Goal: Register for event/course

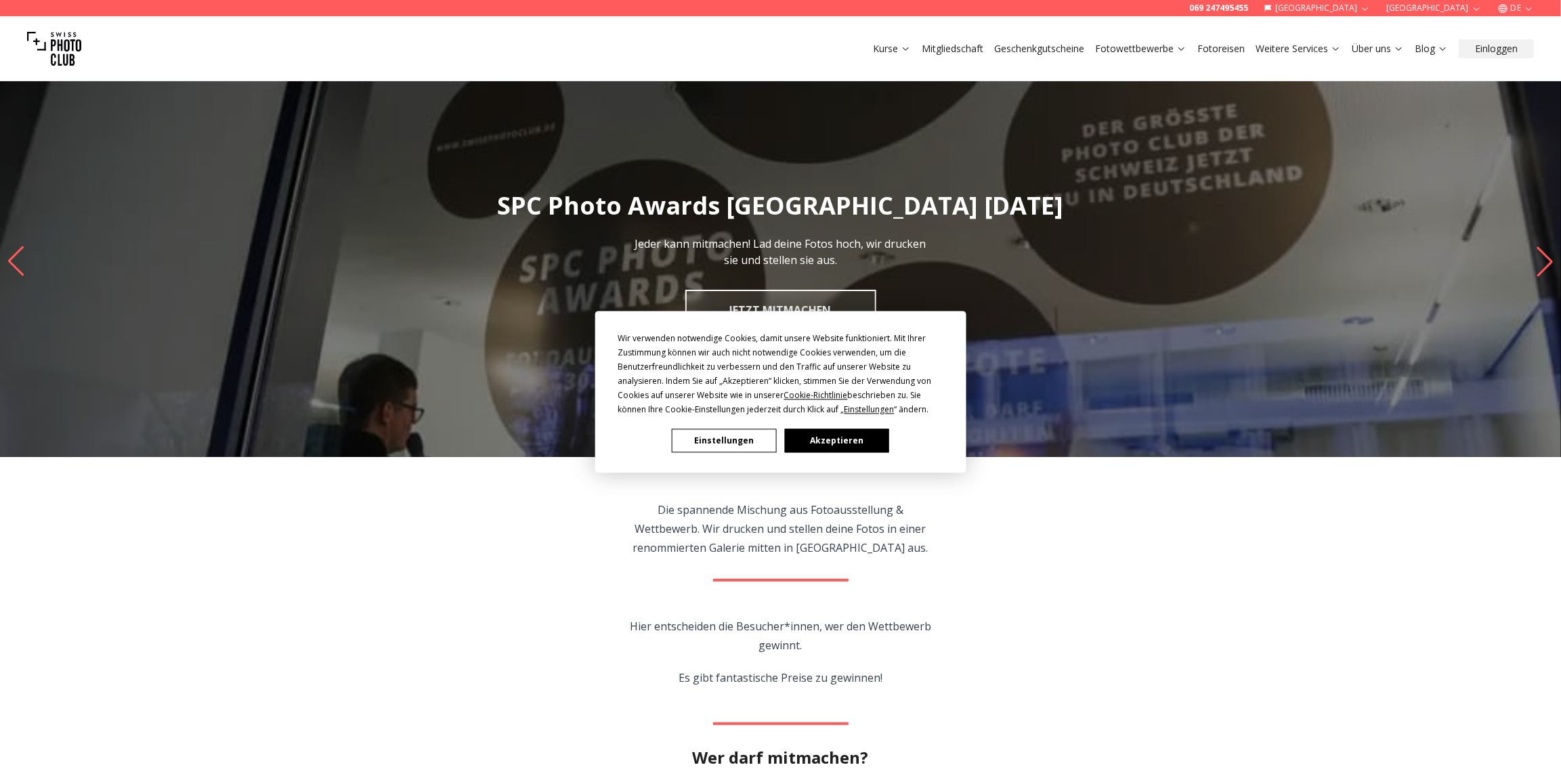
click at [811, 440] on button "Akzeptieren" at bounding box center [836, 441] width 104 height 24
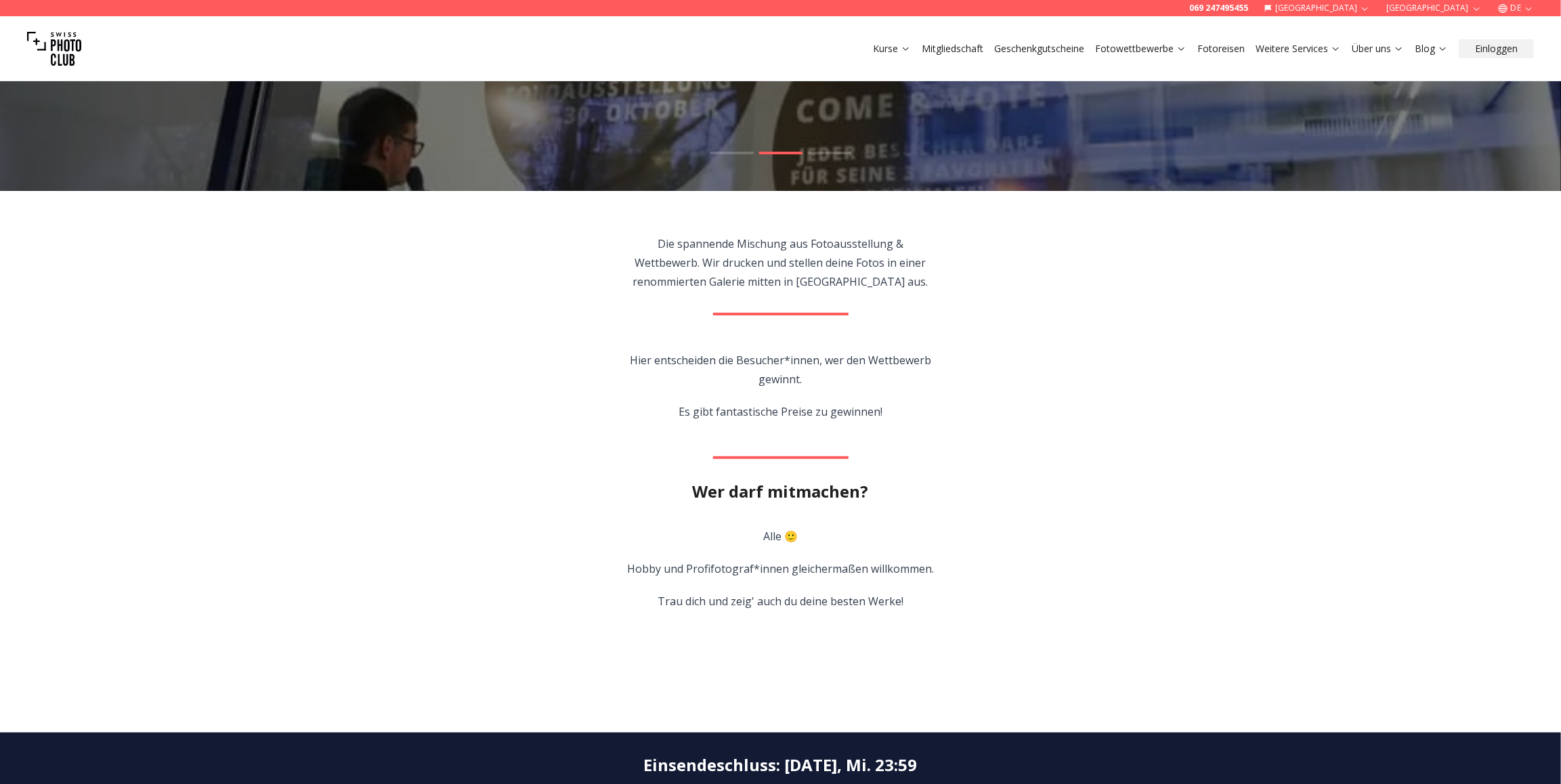
scroll to position [338, 0]
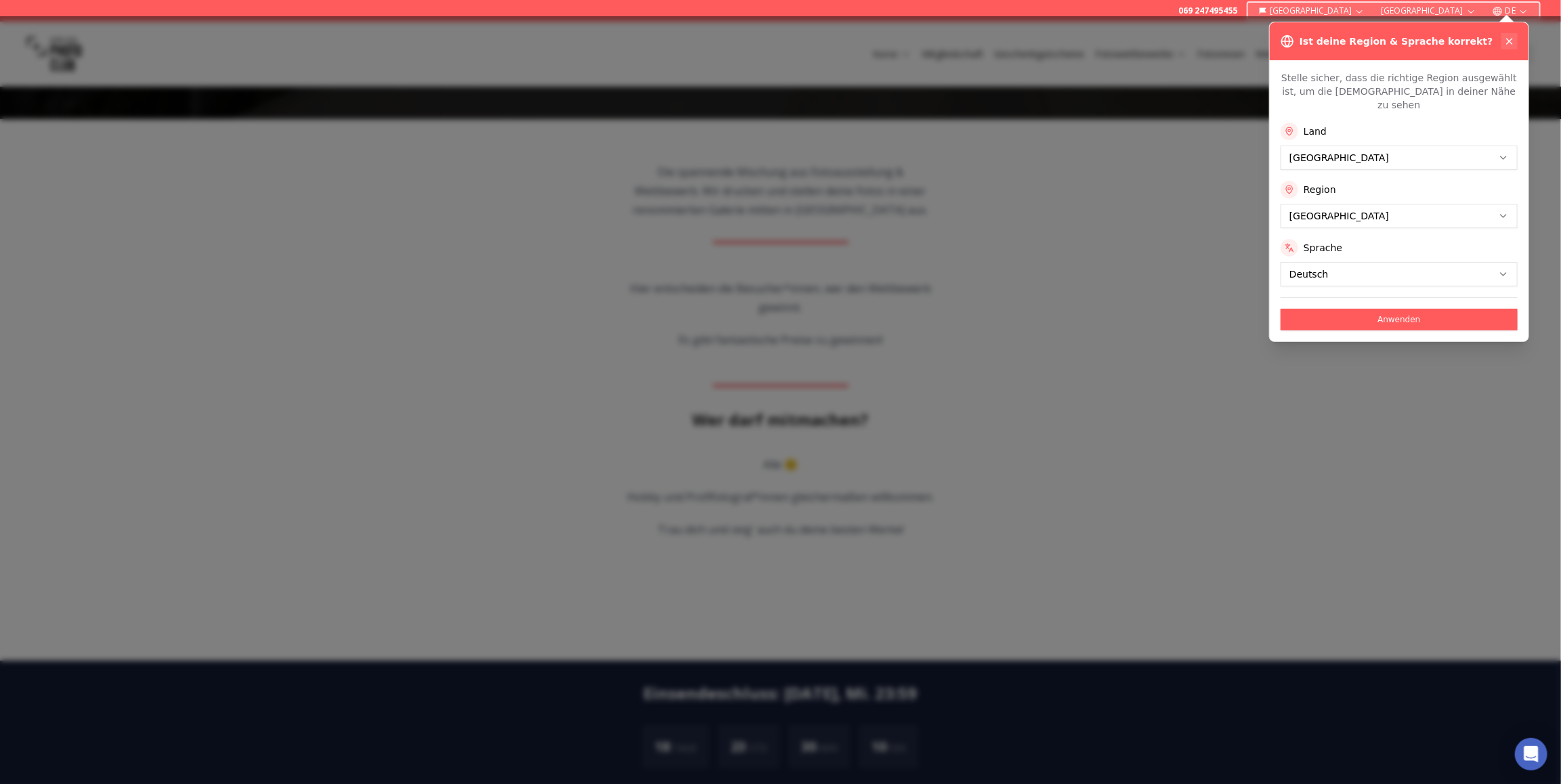
click at [1517, 42] on button at bounding box center [1509, 41] width 16 height 16
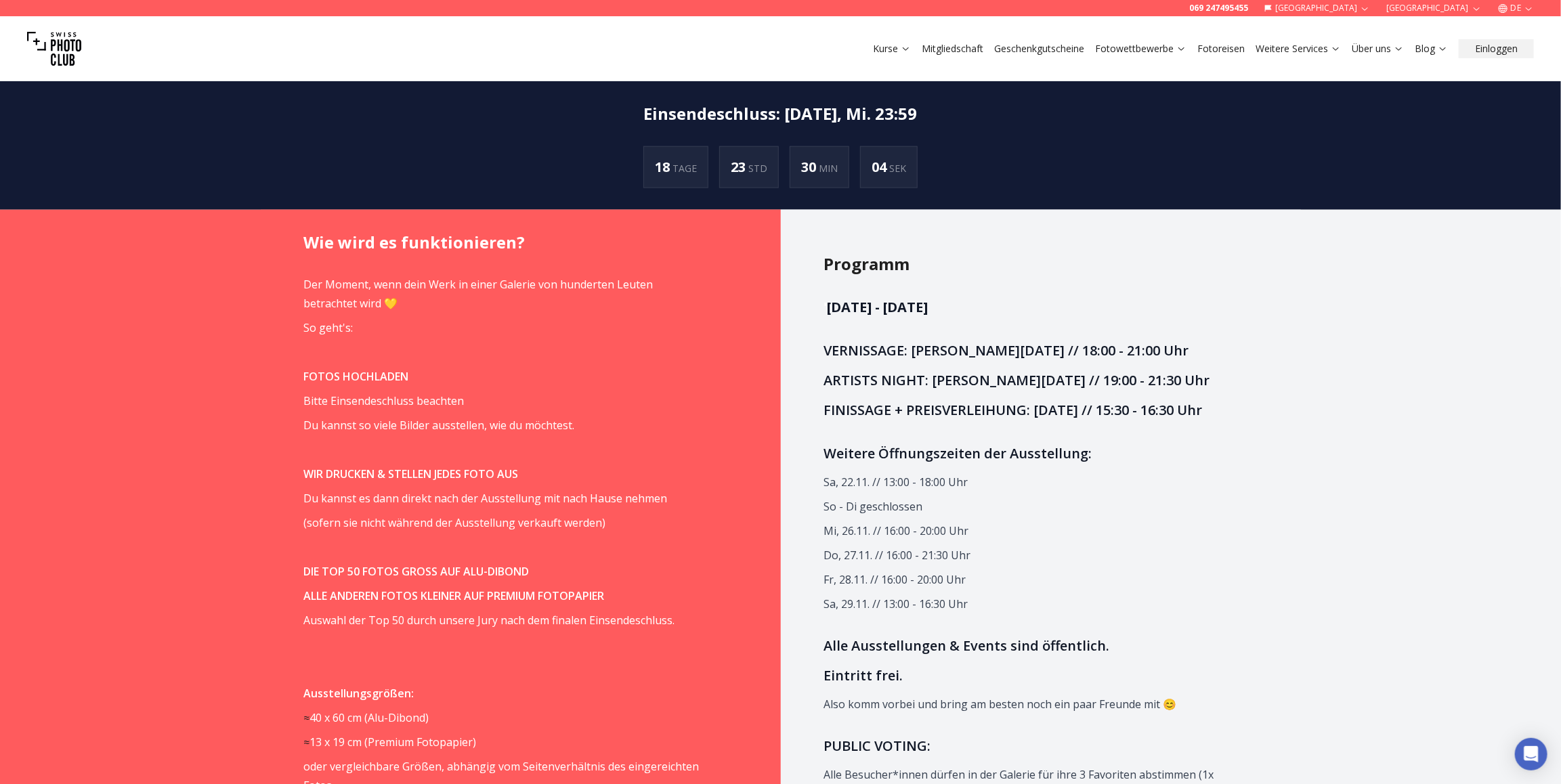
scroll to position [947, 0]
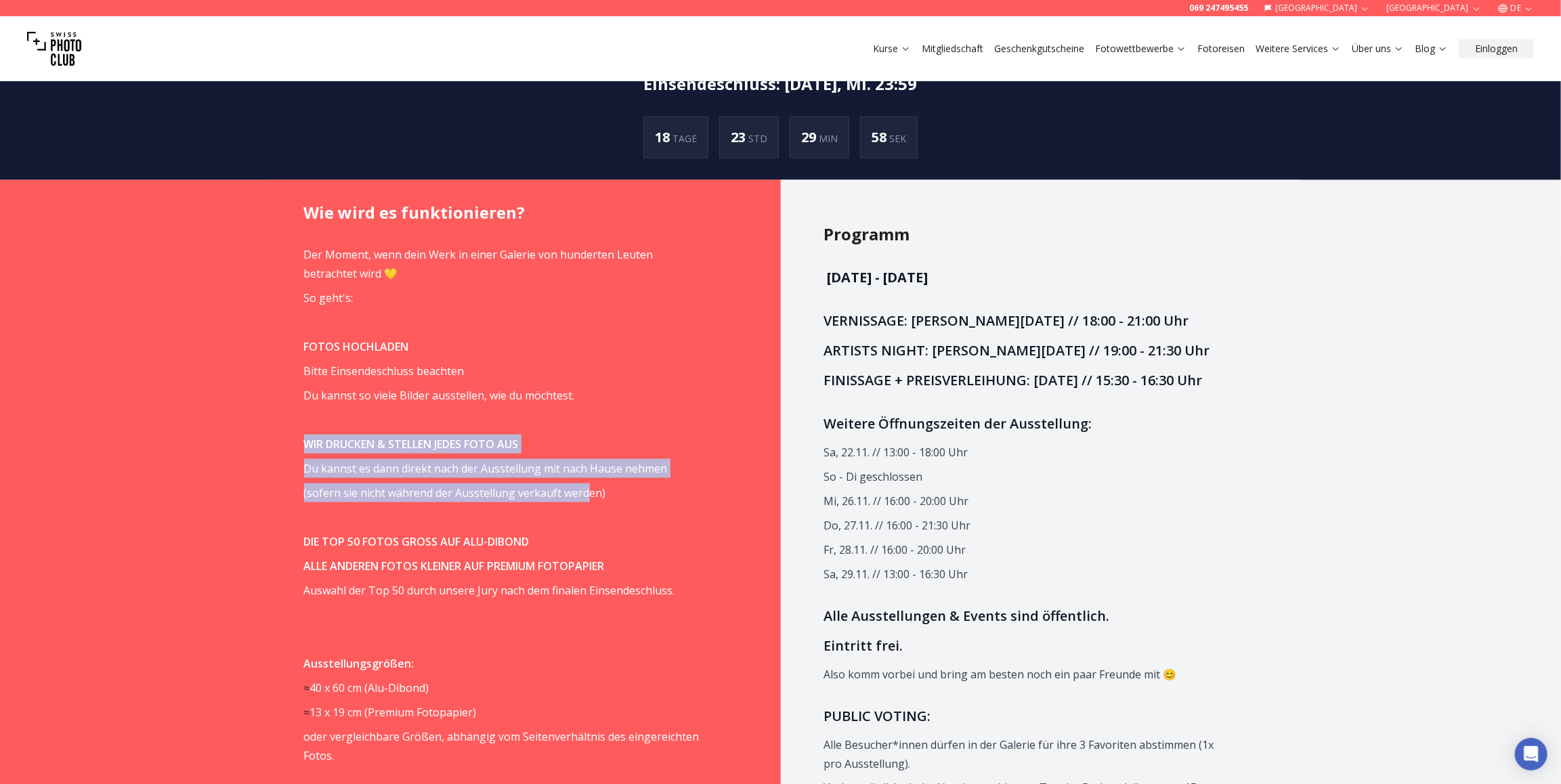
drag, startPoint x: 292, startPoint y: 448, endPoint x: 584, endPoint y: 491, distance: 295.1
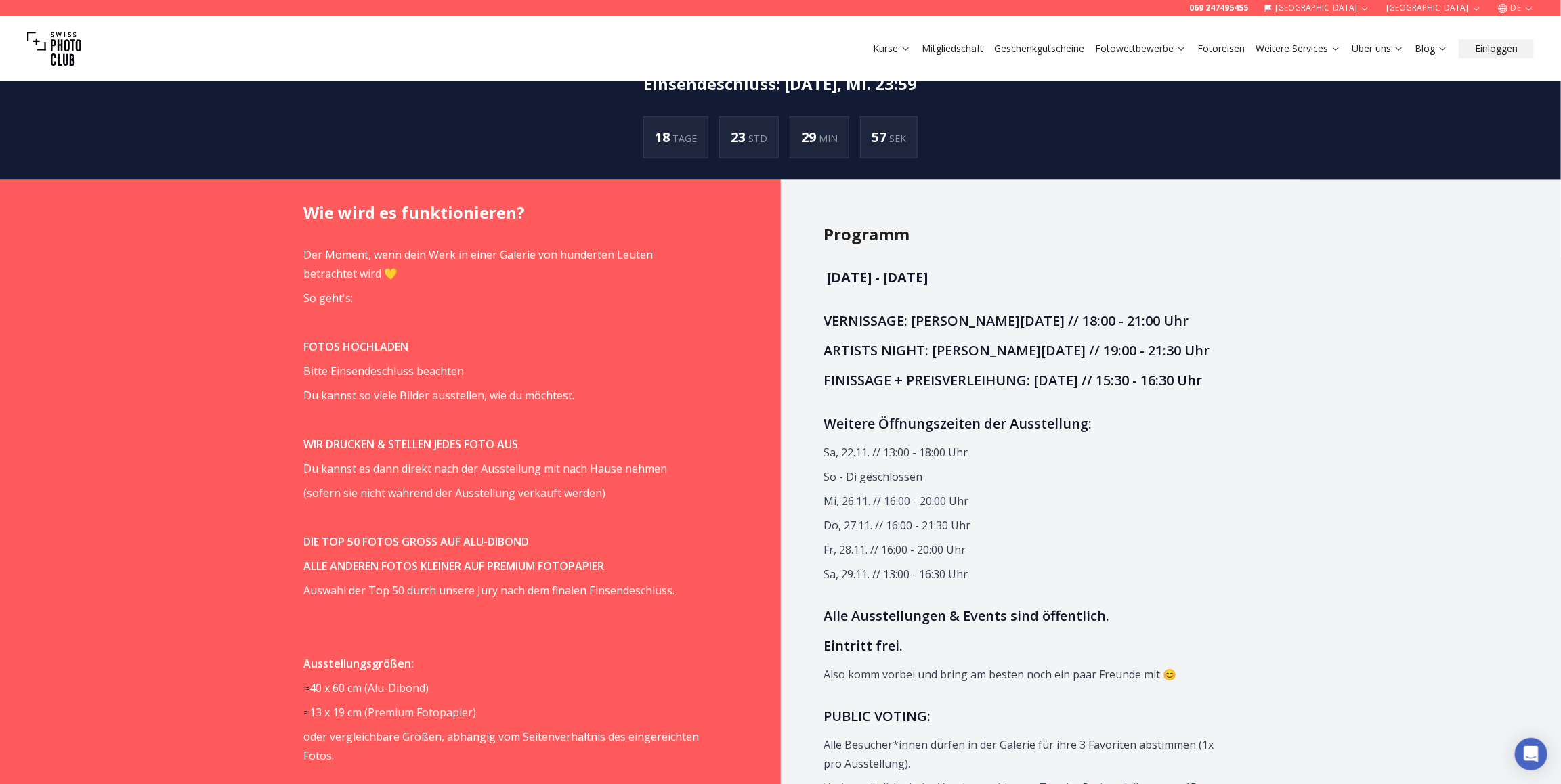
drag, startPoint x: 584, startPoint y: 491, endPoint x: 710, endPoint y: 322, distance: 210.8
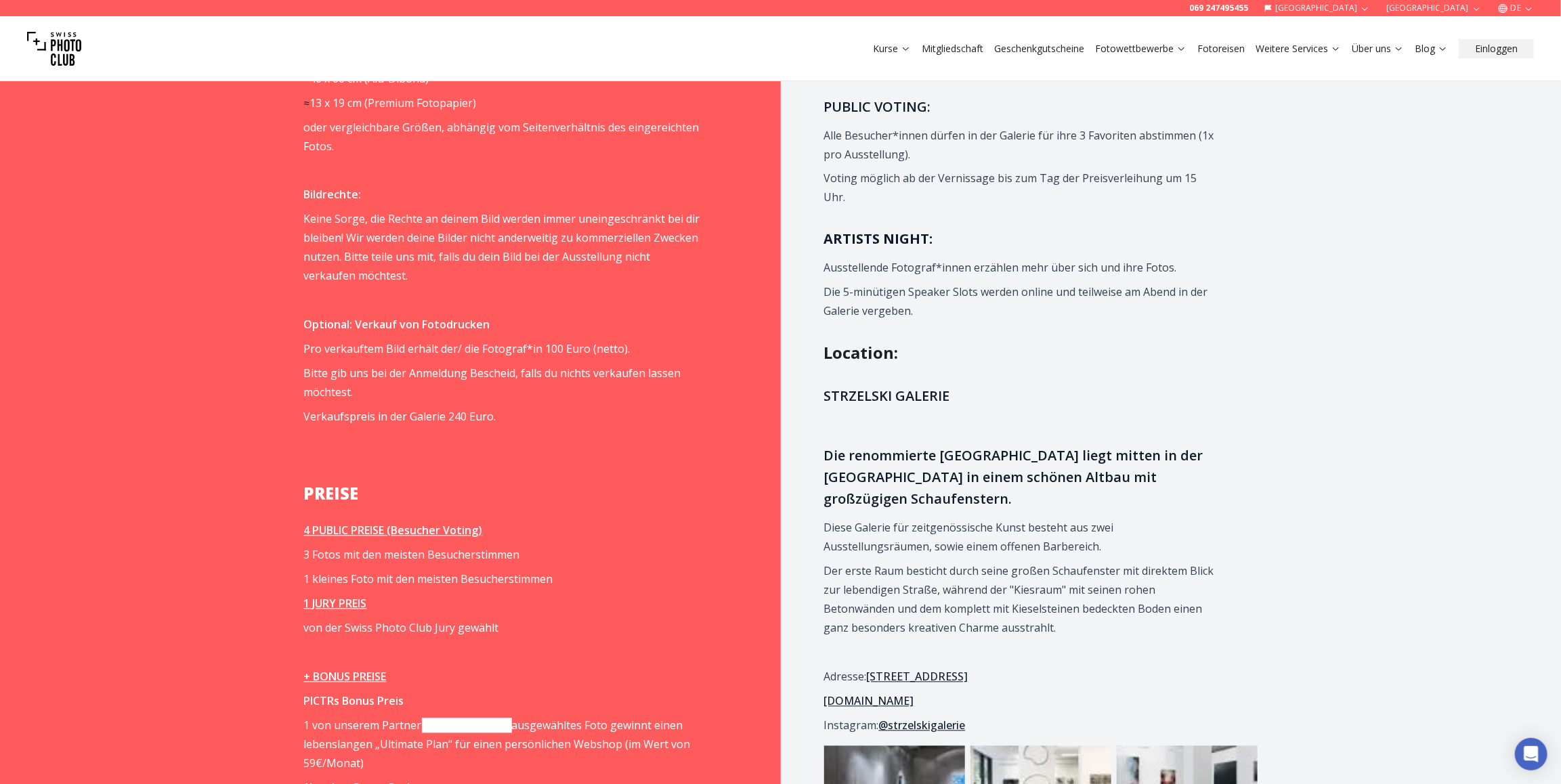
scroll to position [1624, 0]
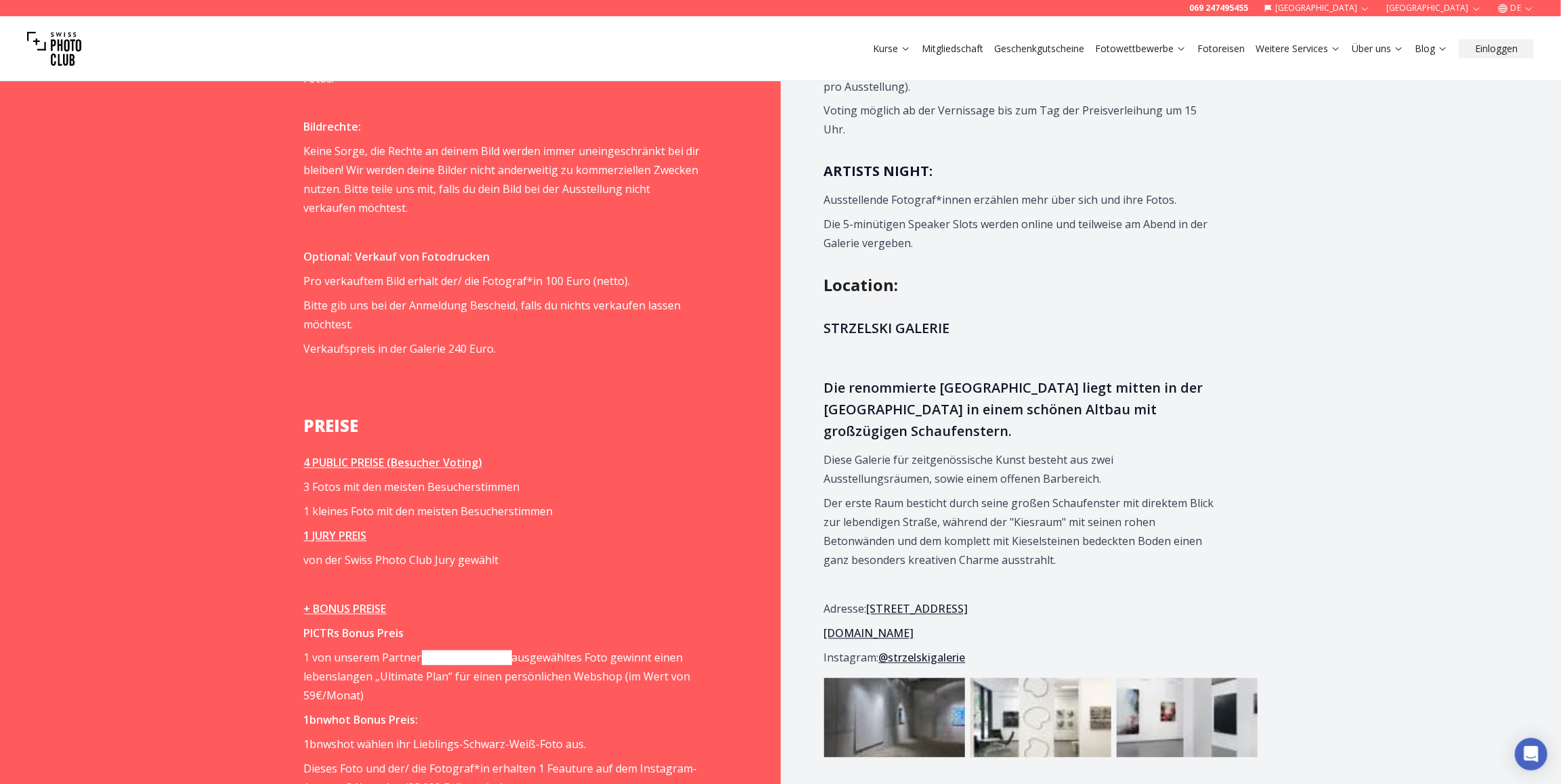
click at [662, 344] on p "Verkaufspreis in der Galerie 240 Euro." at bounding box center [502, 349] width 396 height 19
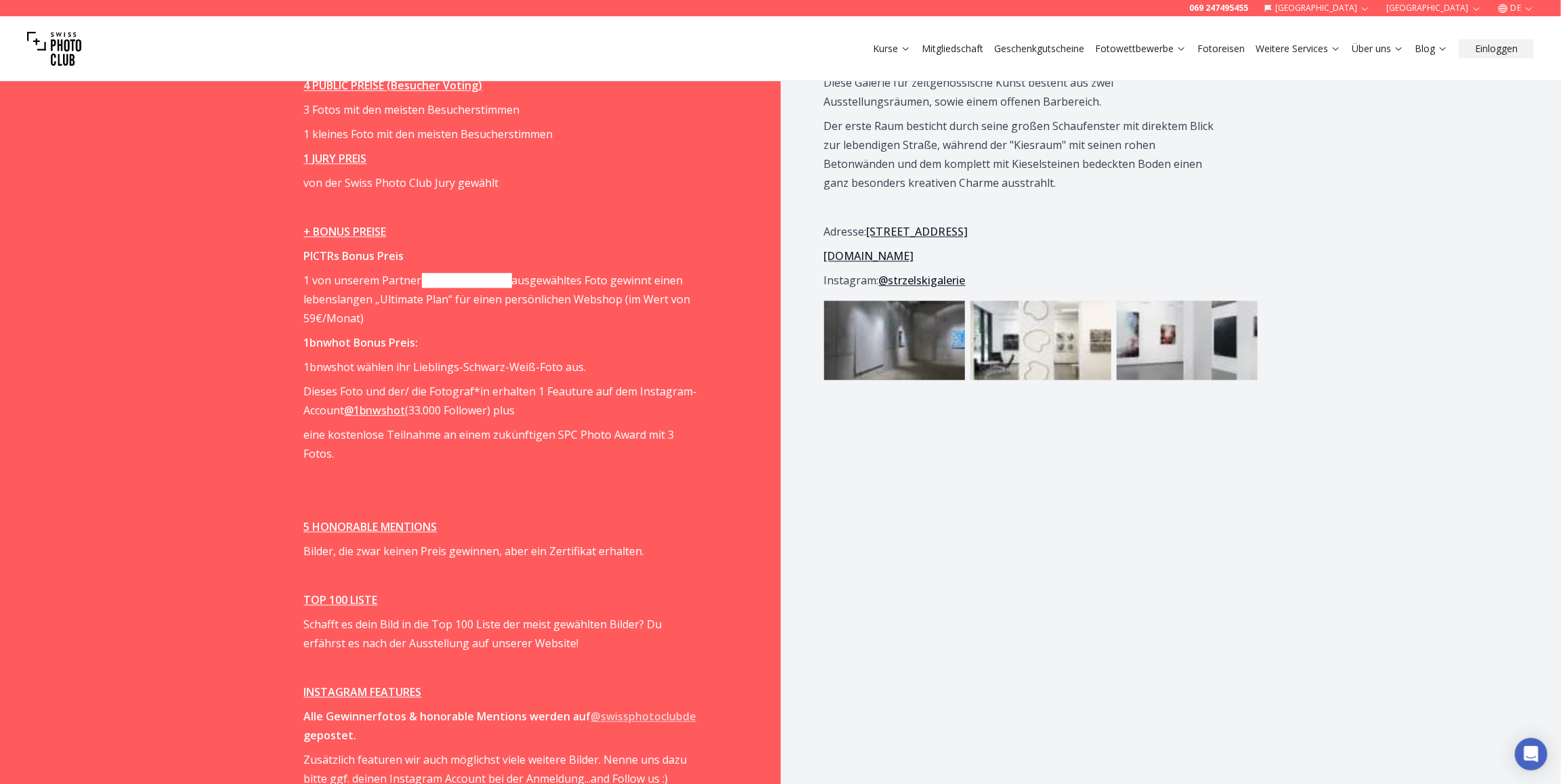
scroll to position [2031, 0]
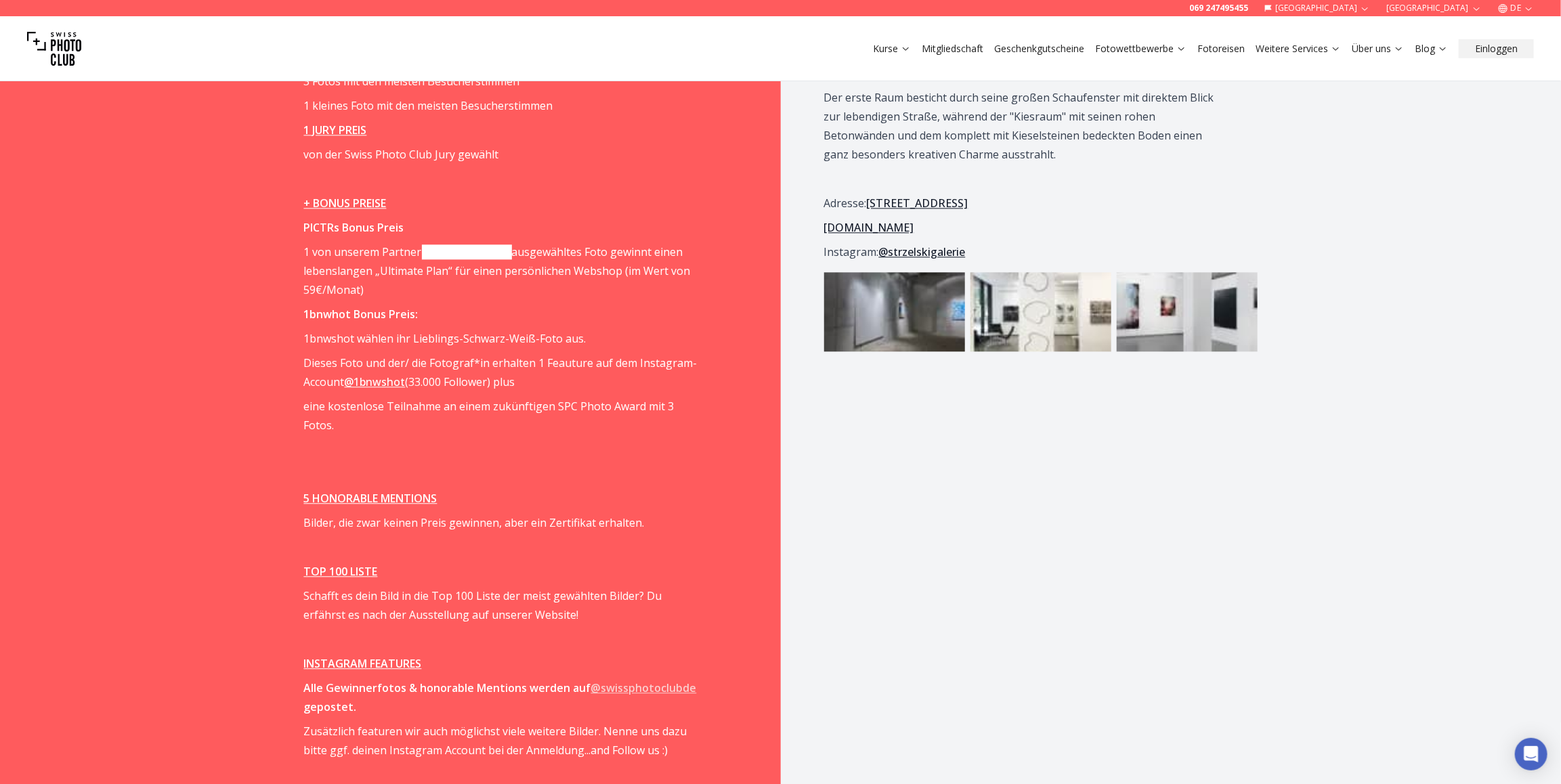
click at [641, 289] on p "1 von unserem Partner [DOMAIN_NAME] ausgewähltes Foto gewinnt einen lebenslange…" at bounding box center [502, 271] width 396 height 57
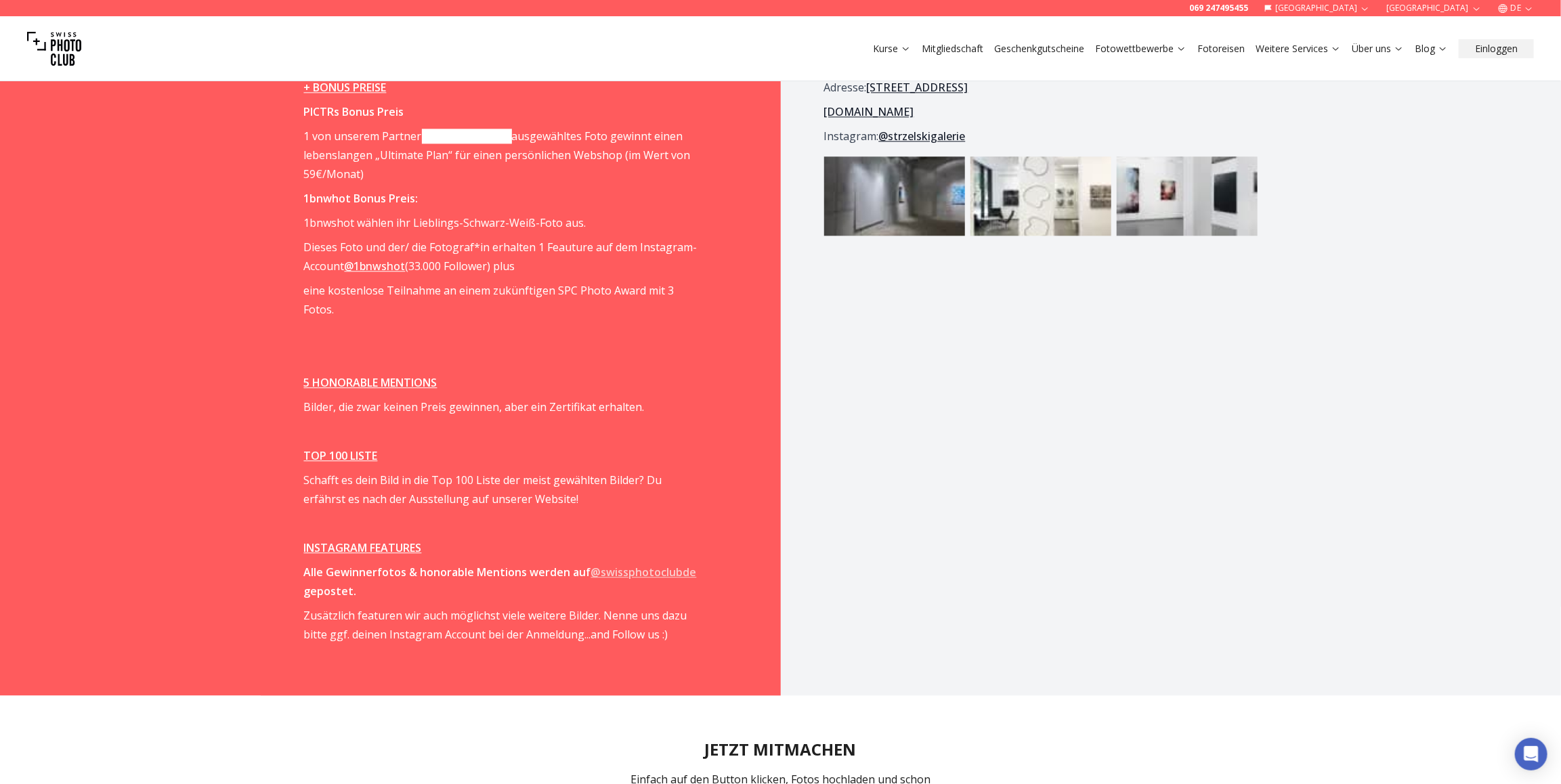
scroll to position [2166, 0]
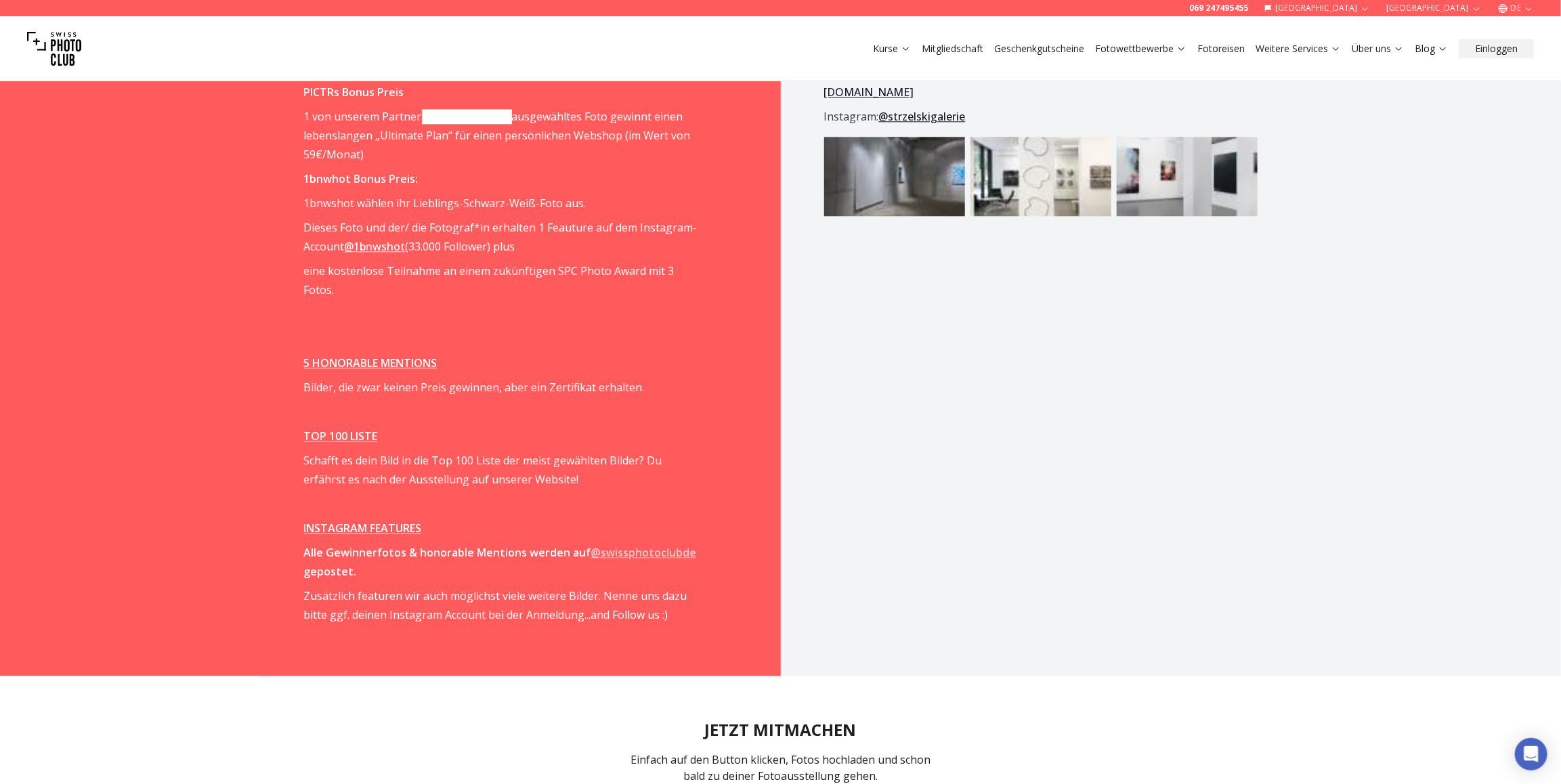
click at [620, 305] on p at bounding box center [502, 314] width 396 height 19
click at [377, 243] on link "@1bnwshot" at bounding box center [375, 246] width 61 height 15
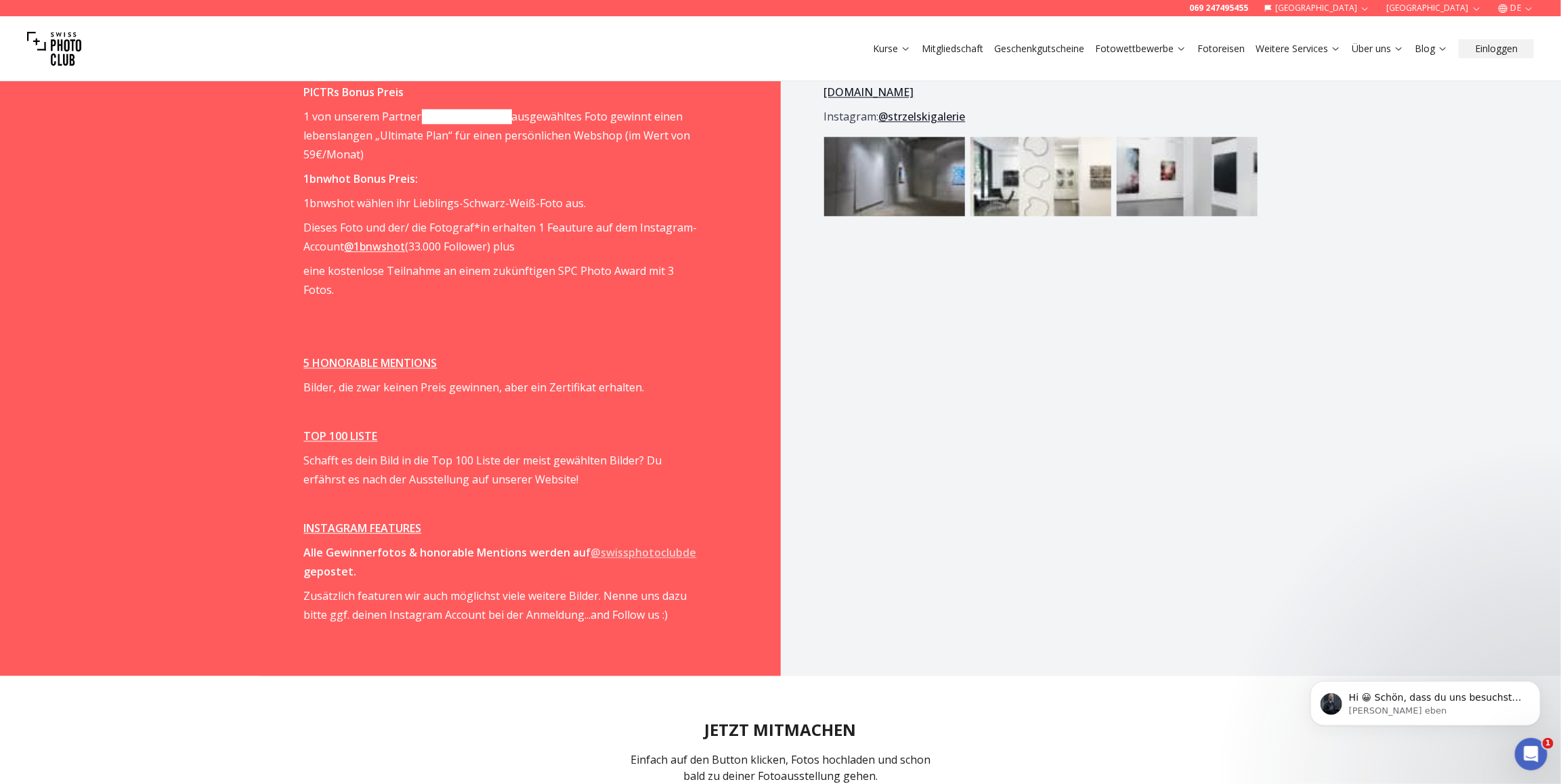
scroll to position [0, 0]
click at [614, 545] on strong "@swissphotoclubde" at bounding box center [643, 552] width 106 height 15
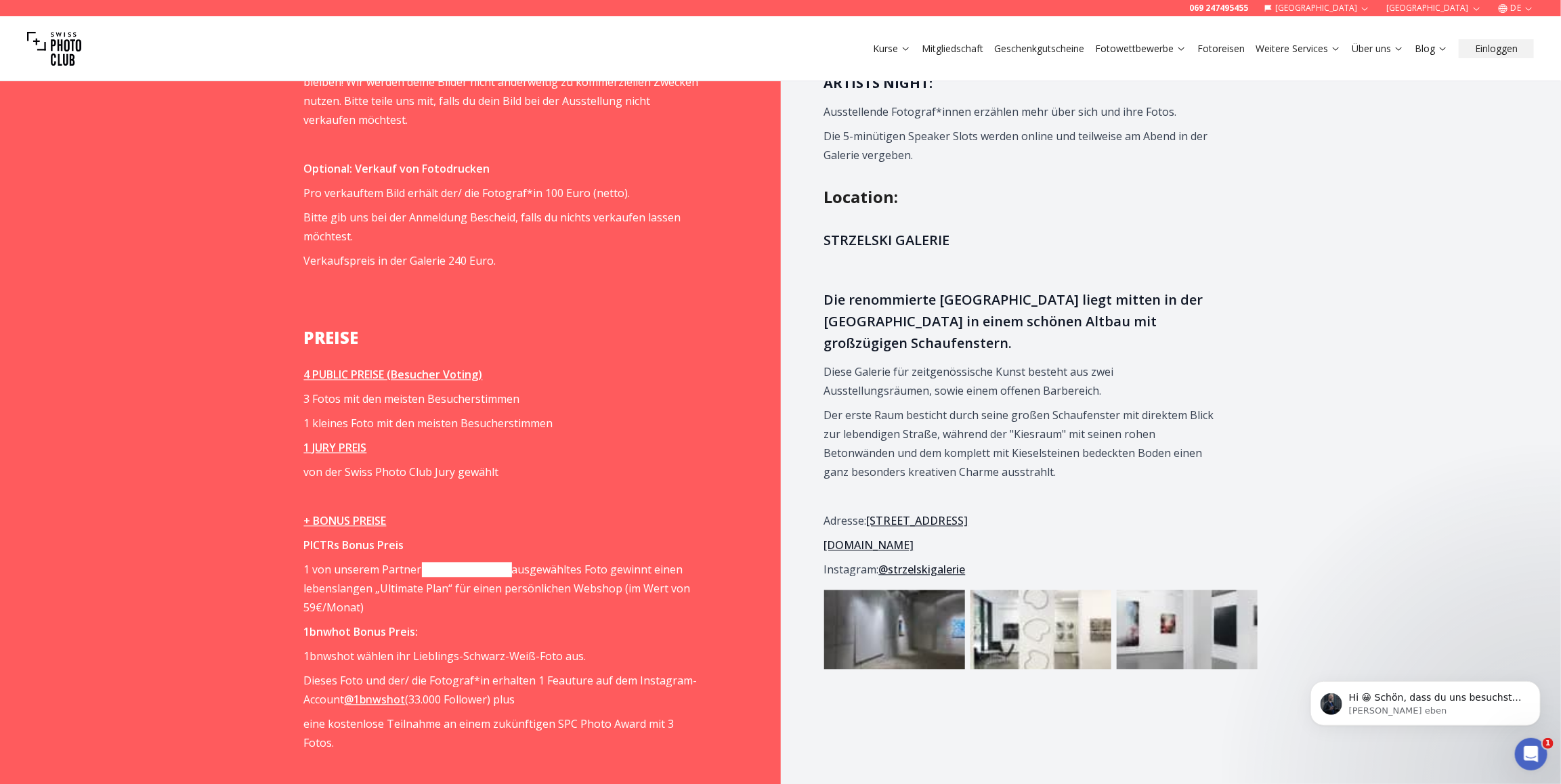
scroll to position [1692, 0]
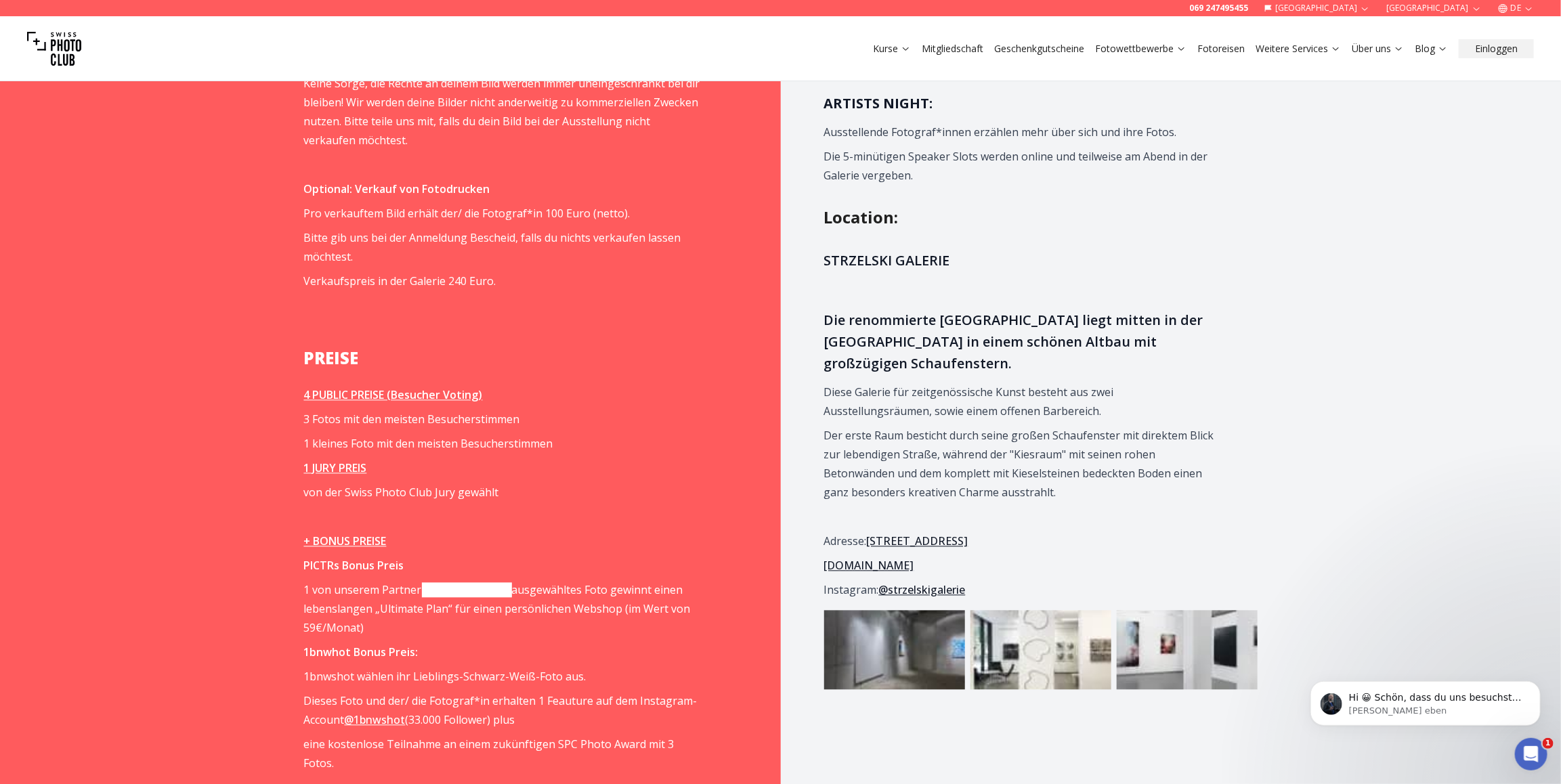
click at [1093, 375] on h3 "Die renommierte [GEOGRAPHIC_DATA] liegt mitten in der [GEOGRAPHIC_DATA] in eine…" at bounding box center [1022, 343] width 396 height 65
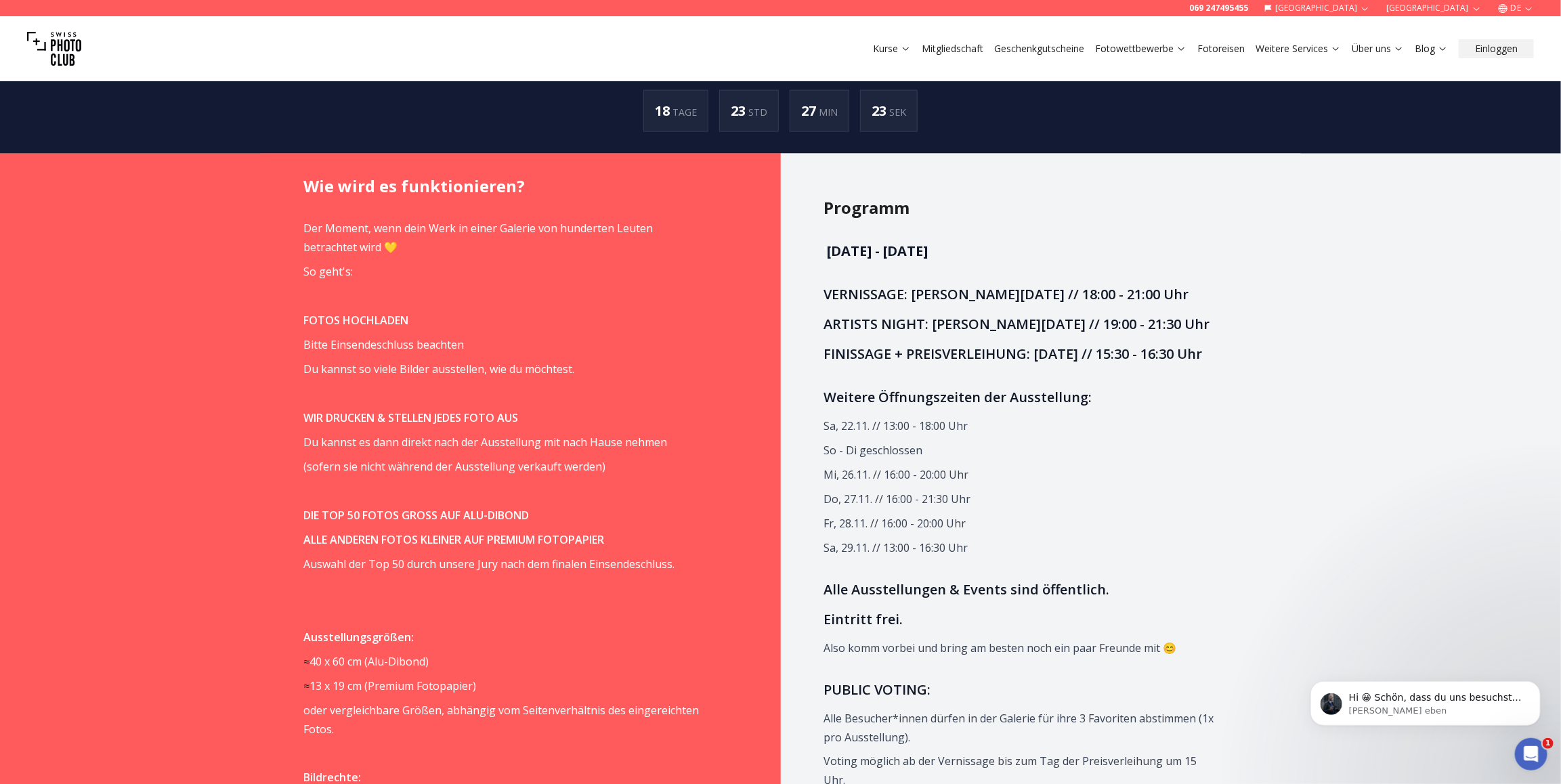
scroll to position [947, 0]
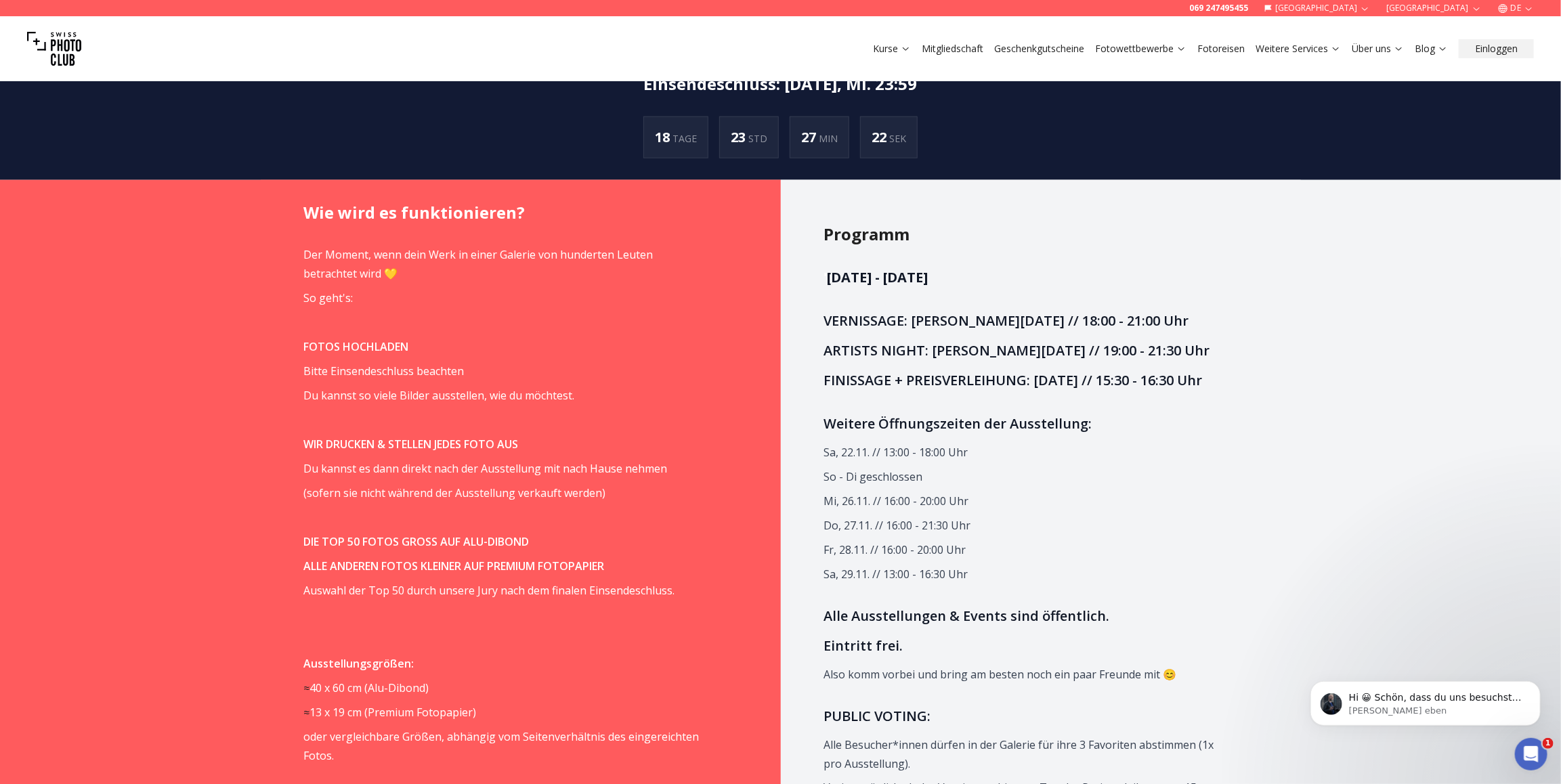
click at [1062, 391] on h3 "FINISSAGE + PREISVERLEIHUNG: [DATE] // 15:30 - 16:30 Uhr" at bounding box center [1022, 380] width 396 height 21
drag, startPoint x: 868, startPoint y: 406, endPoint x: 1004, endPoint y: 392, distance: 136.7
click at [1004, 391] on h3 "FINISSAGE + PREISVERLEIHUNG: [DATE] // 15:30 - 16:30 Uhr" at bounding box center [1022, 380] width 396 height 21
drag, startPoint x: 1004, startPoint y: 392, endPoint x: 902, endPoint y: 340, distance: 114.5
click at [902, 340] on h3 "ARTISTS NIGHT: [PERSON_NAME][DATE] // 19:00 - 21:30 Uhr" at bounding box center [1022, 350] width 396 height 21
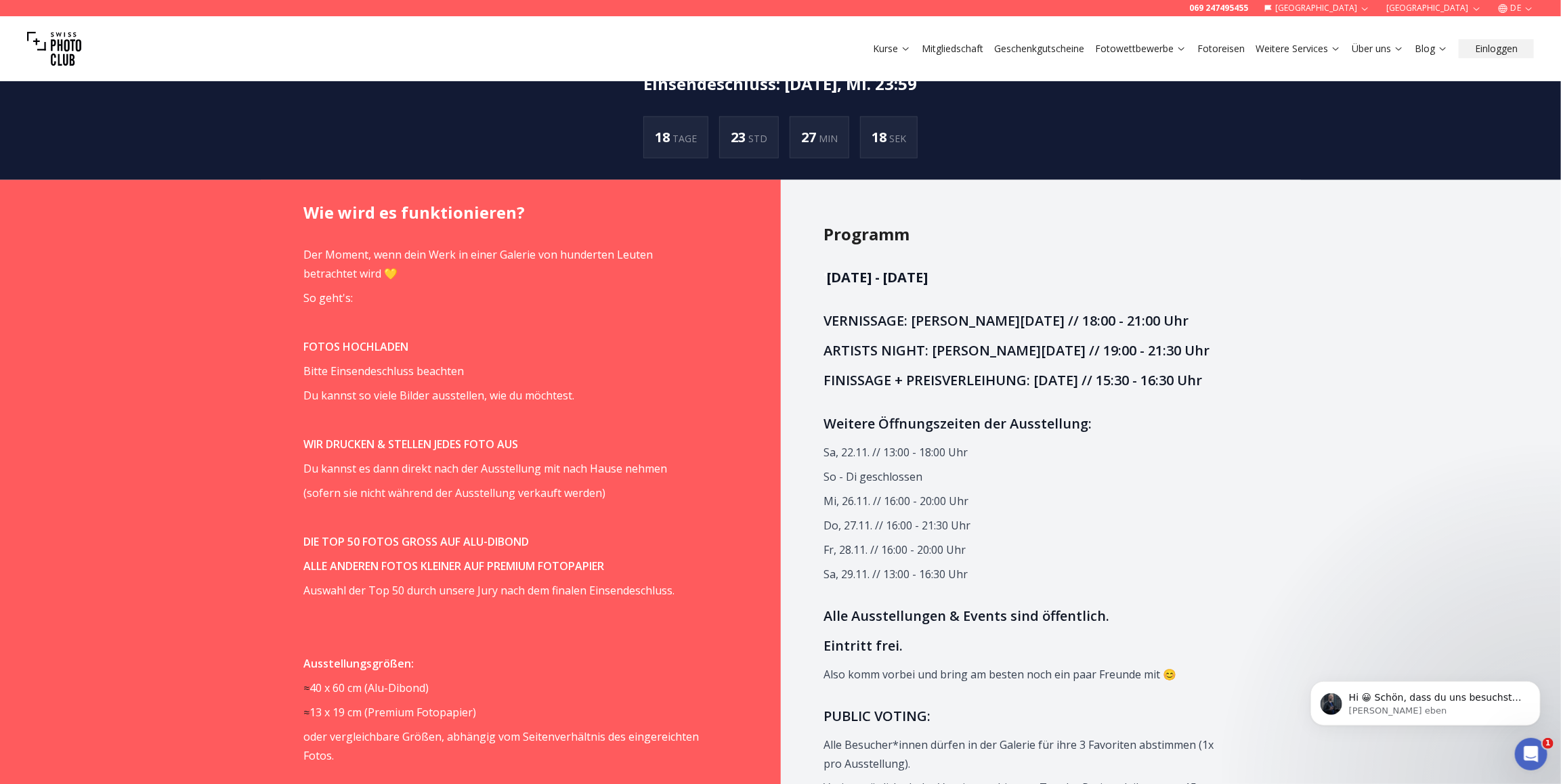
drag, startPoint x: 915, startPoint y: 312, endPoint x: 1228, endPoint y: 318, distance: 313.1
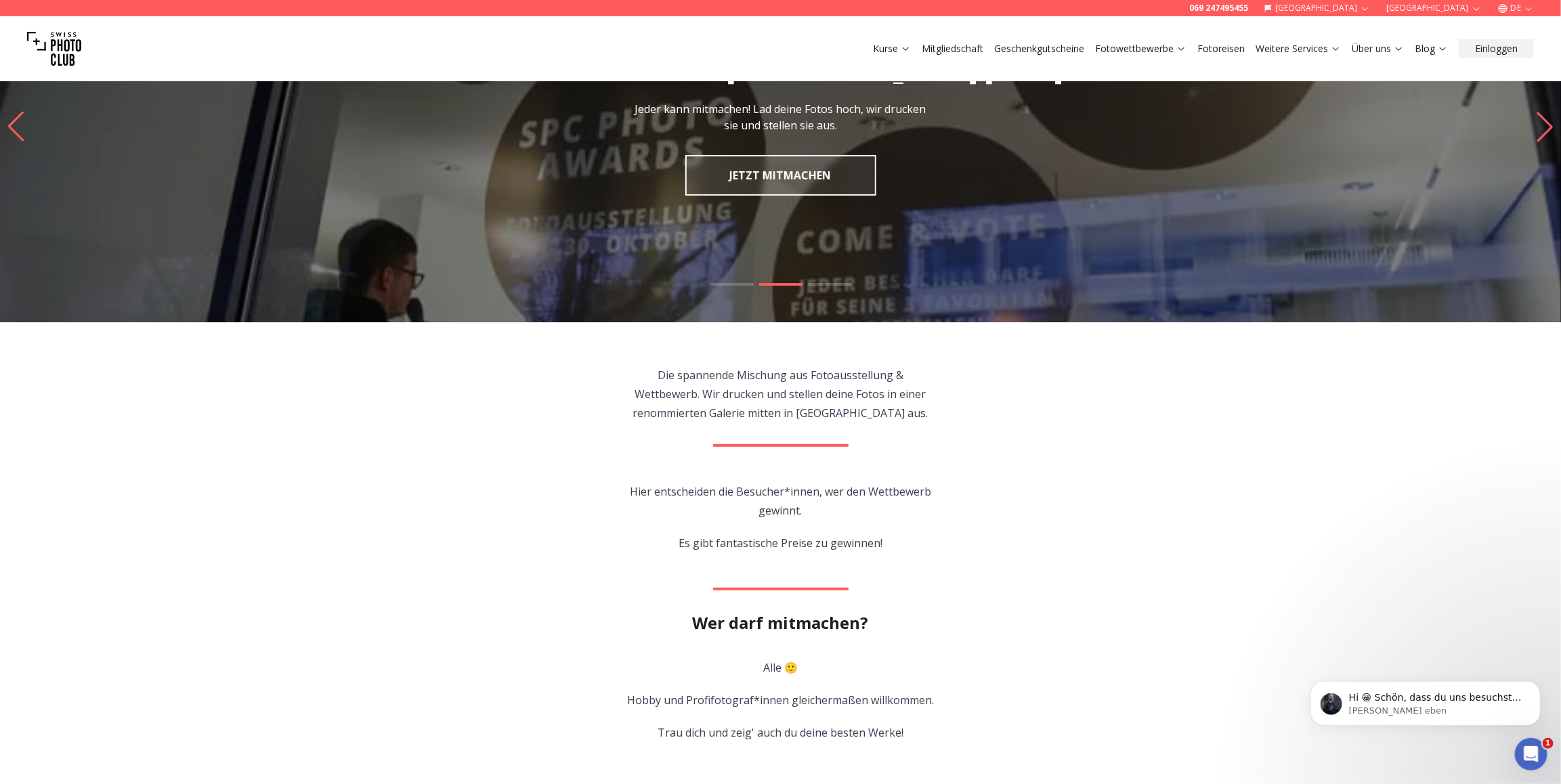
scroll to position [0, 0]
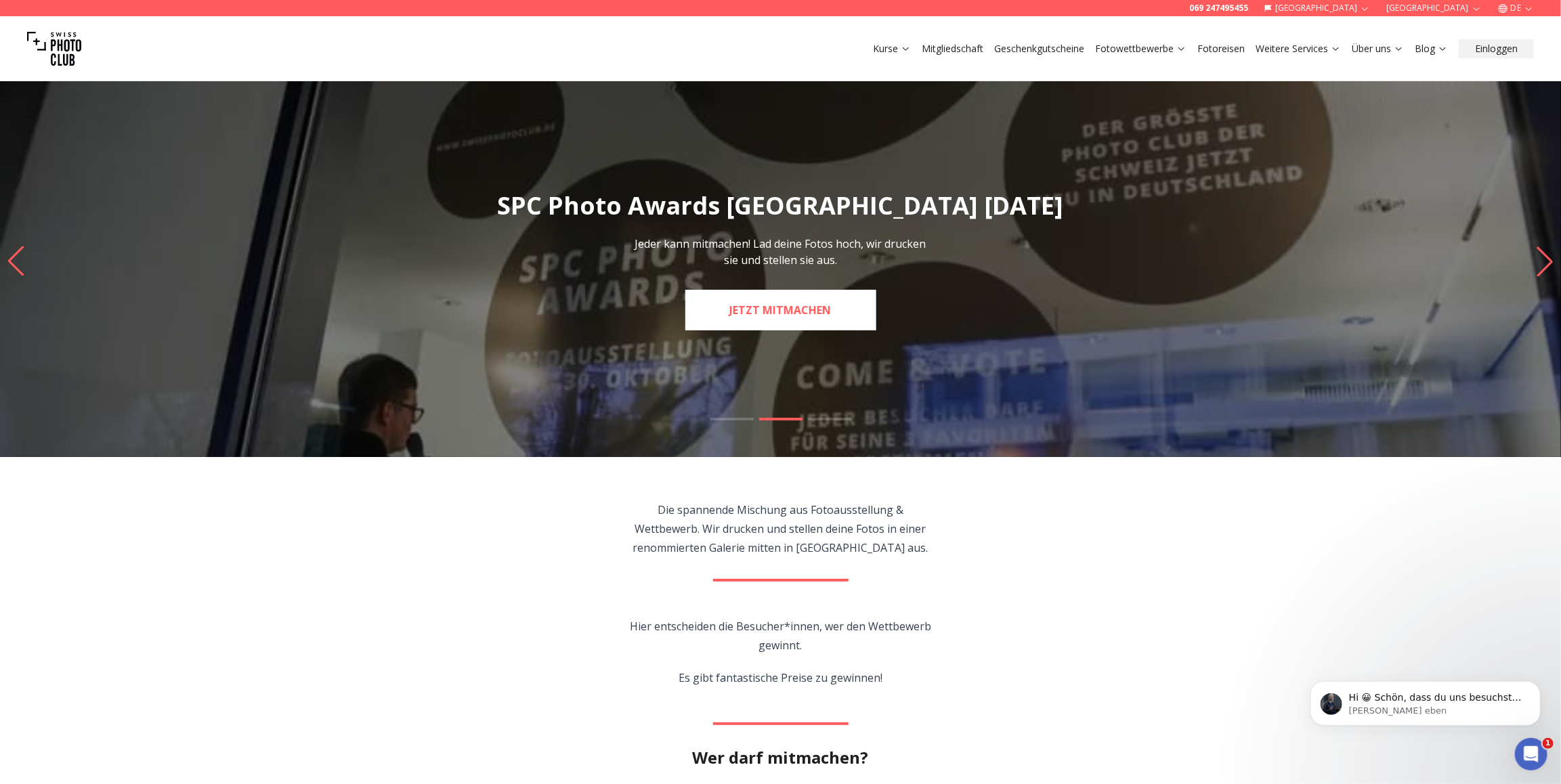
click at [828, 316] on link "JETZT MITMACHEN" at bounding box center [781, 309] width 191 height 41
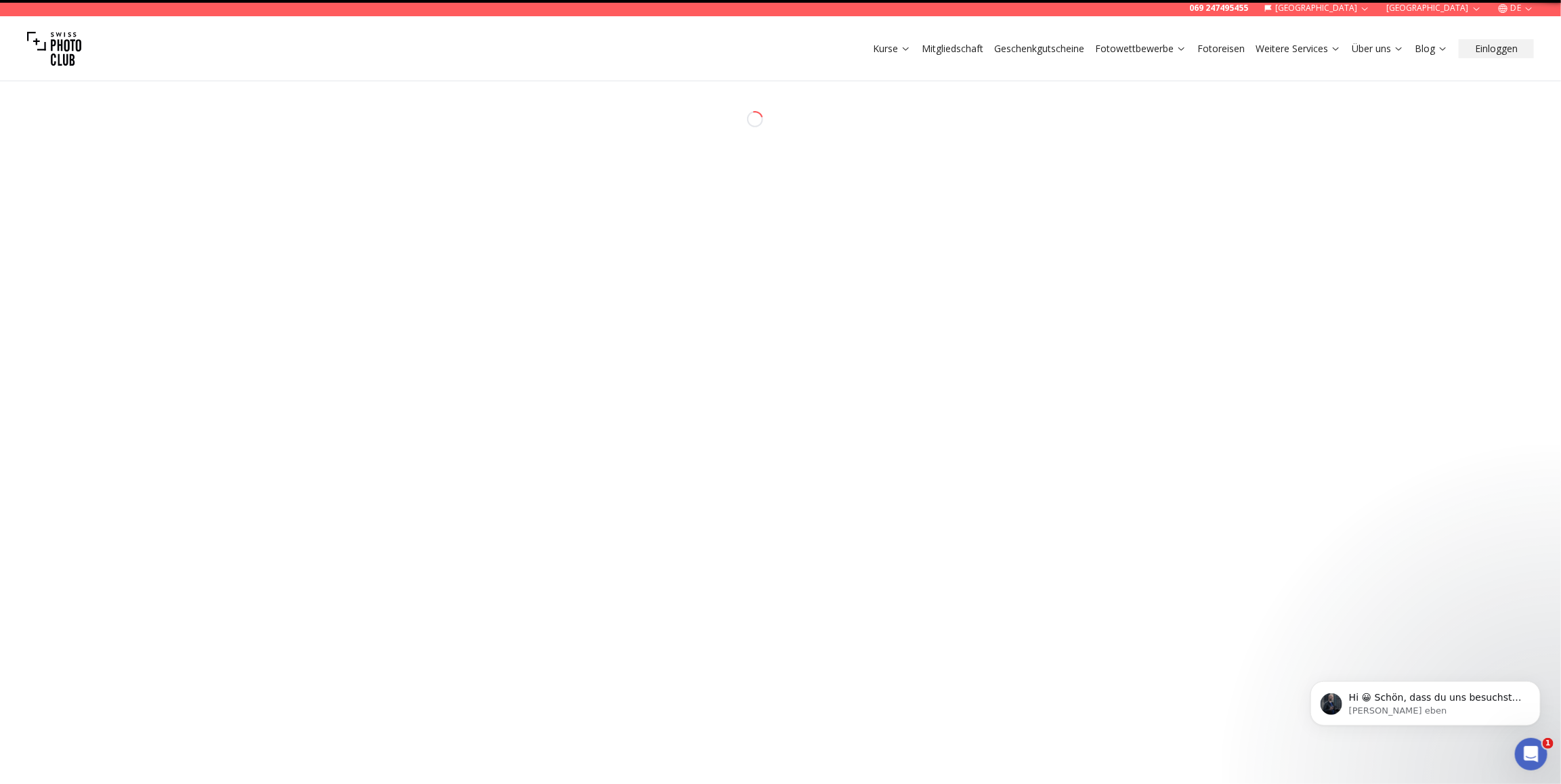
select select "*******"
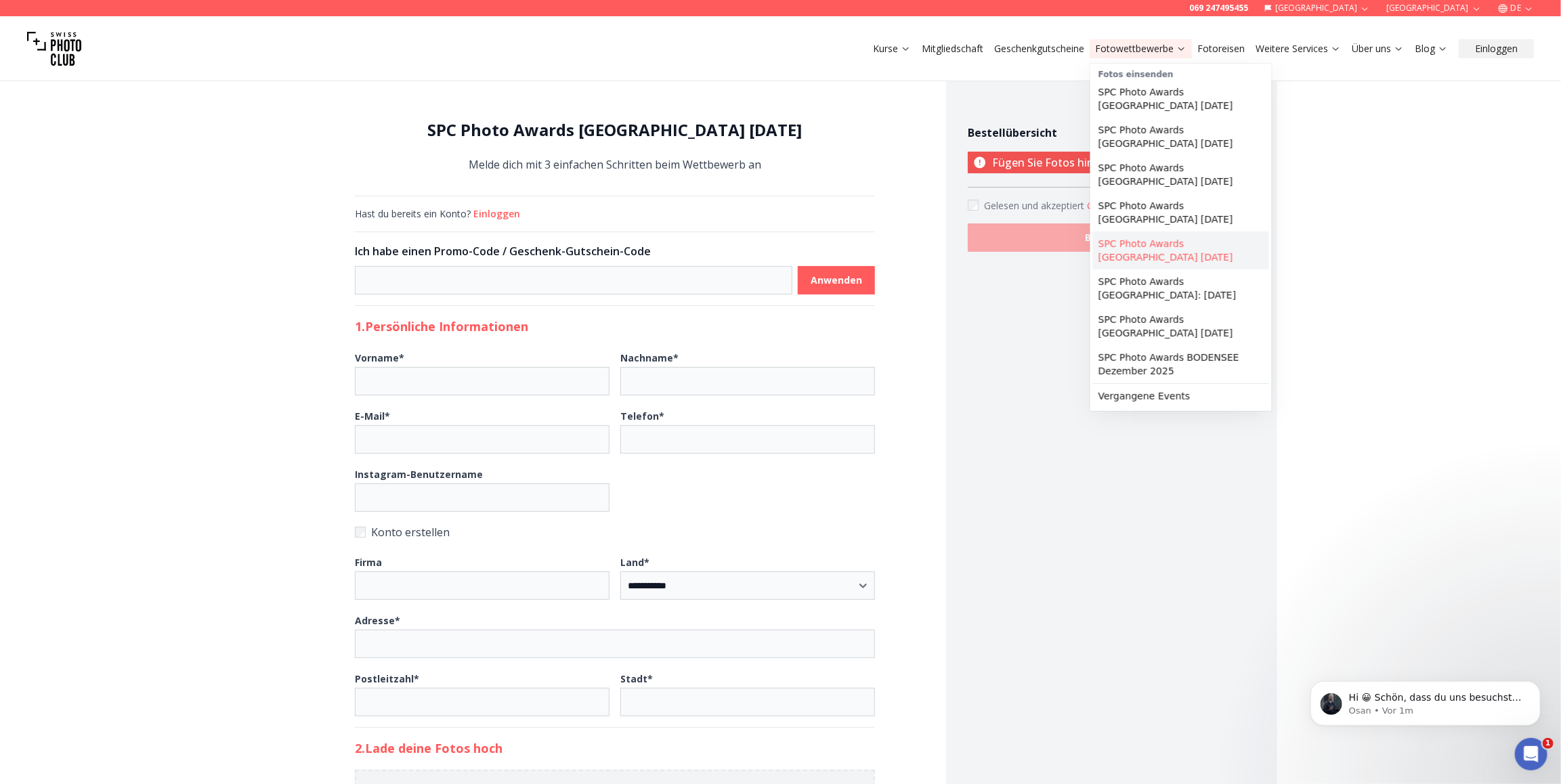
click at [1184, 231] on link "SPC Photo Awards [GEOGRAPHIC_DATA] [DATE]" at bounding box center [1180, 250] width 176 height 38
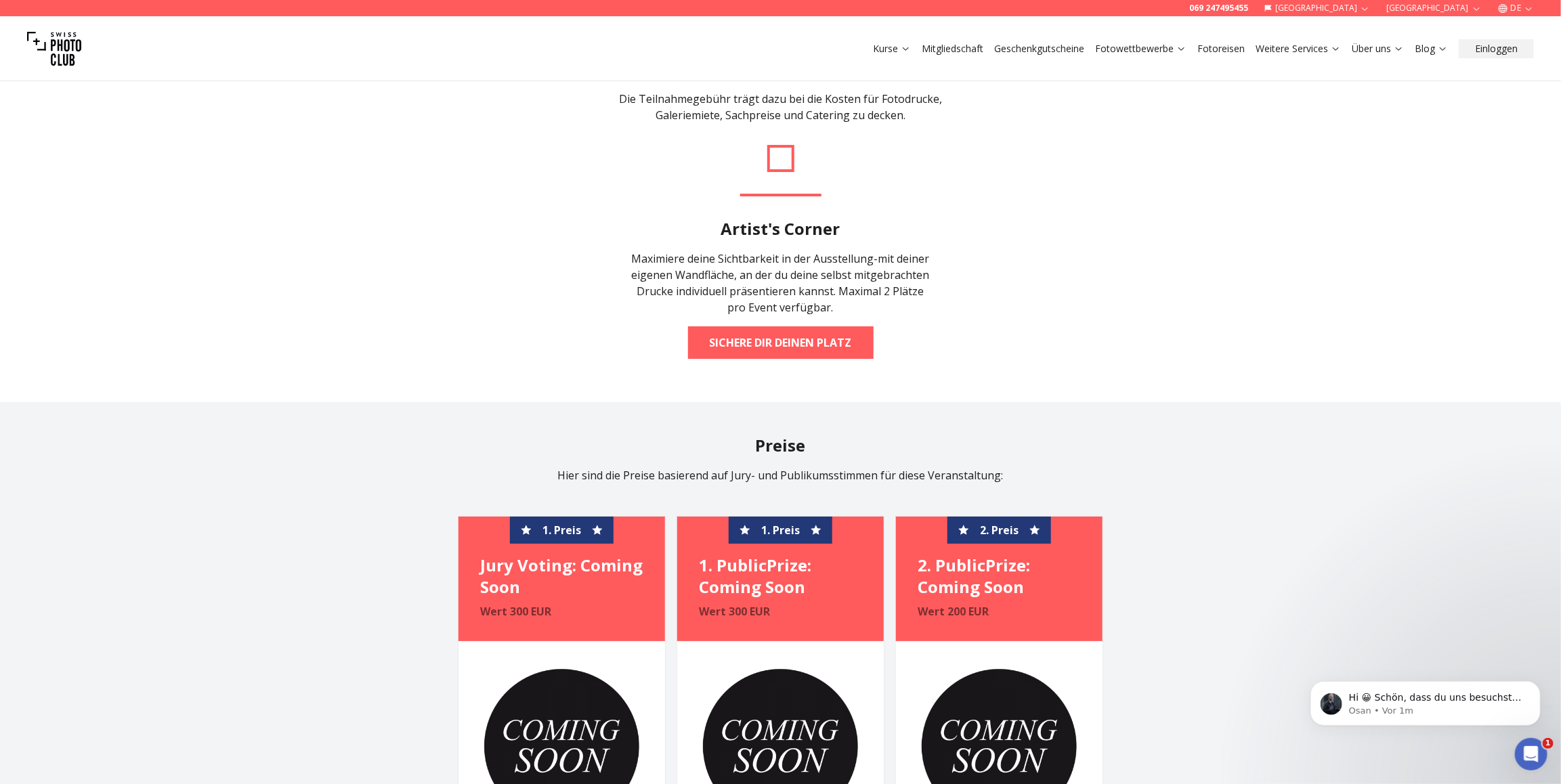
scroll to position [2776, 0]
